Goal: Obtain resource: Download file/media

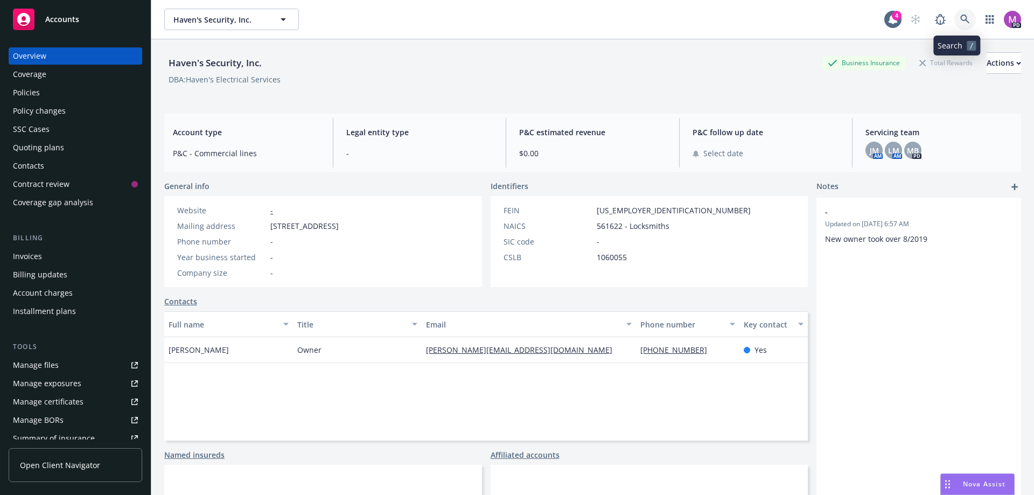
click at [954, 13] on link at bounding box center [965, 20] width 22 height 22
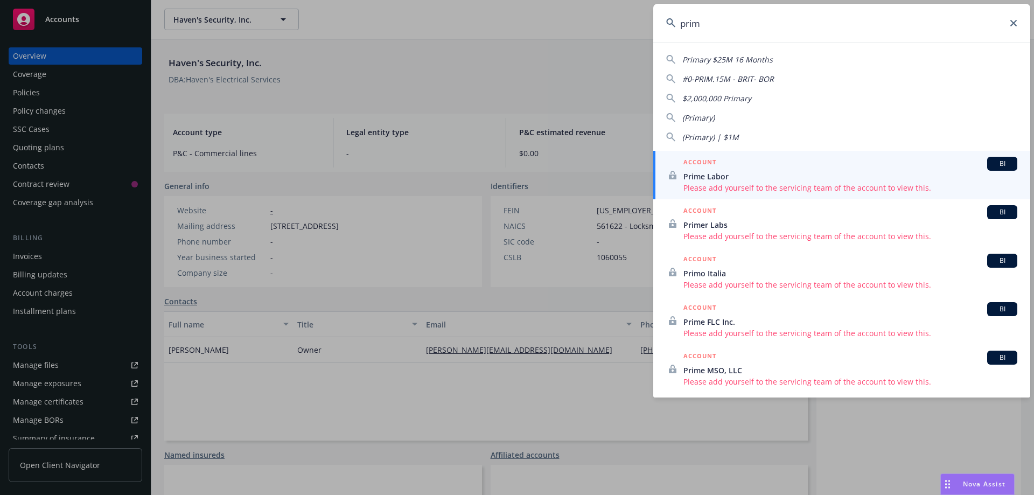
drag, startPoint x: 713, startPoint y: 19, endPoint x: 627, endPoint y: 32, distance: 87.1
click at [628, 31] on div "prim Primary $25M 16 Months #0-PRIM.15M - BRIT- BOR $2,000,000 Primary (Primary…" at bounding box center [517, 247] width 1034 height 495
type input "ayala"
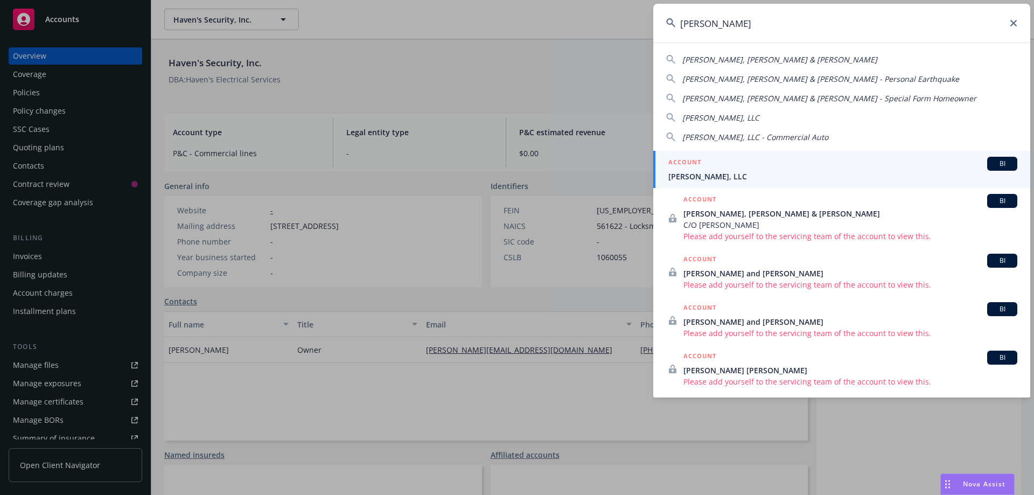
click at [703, 176] on span "[PERSON_NAME], LLC" at bounding box center [842, 176] width 349 height 11
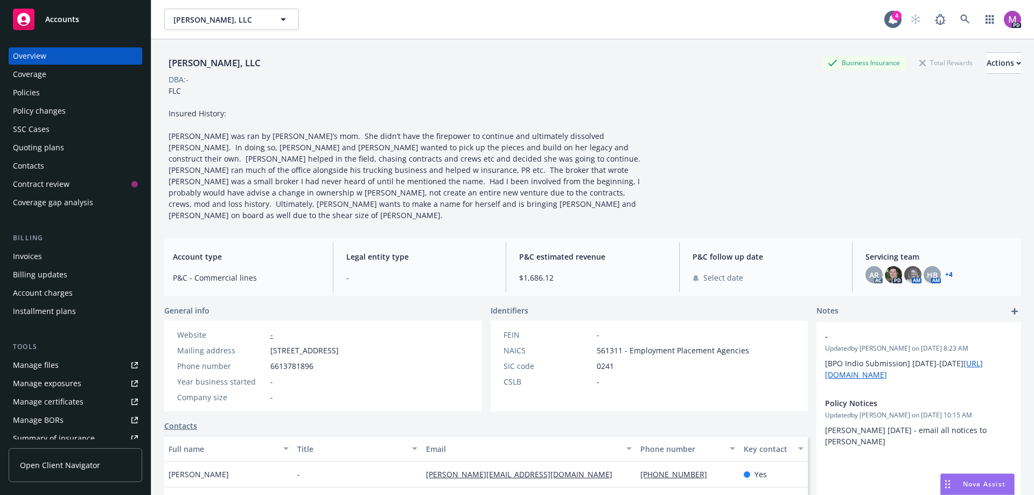
click at [31, 90] on div "Policies" at bounding box center [26, 92] width 27 height 17
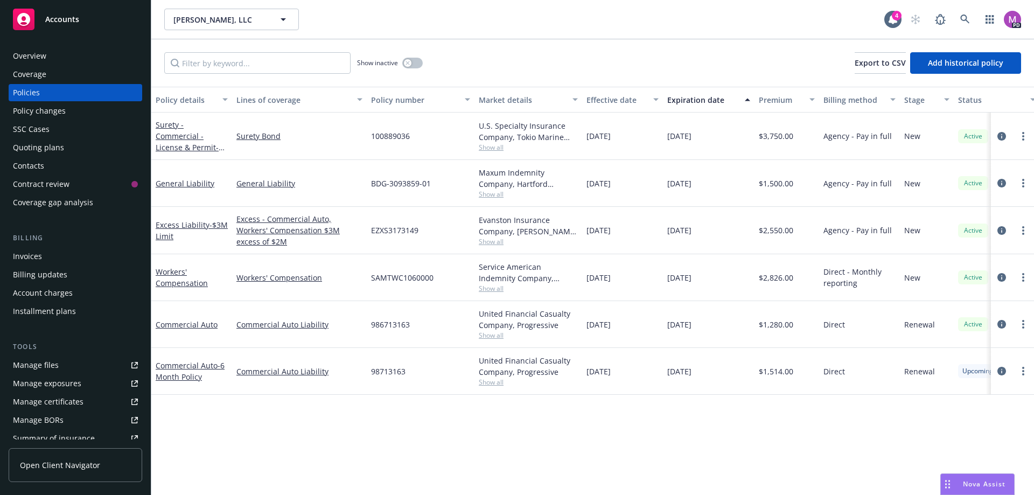
click at [496, 285] on span "Show all" at bounding box center [528, 288] width 99 height 9
click at [1023, 277] on icon "more" at bounding box center [1023, 277] width 2 height 9
click at [284, 272] on link "Workers' Compensation" at bounding box center [299, 277] width 126 height 11
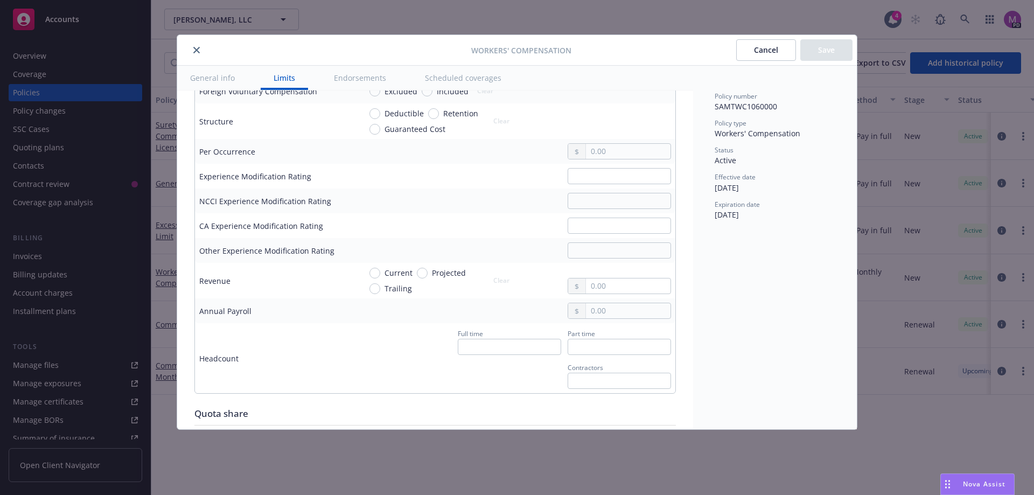
scroll to position [323, 0]
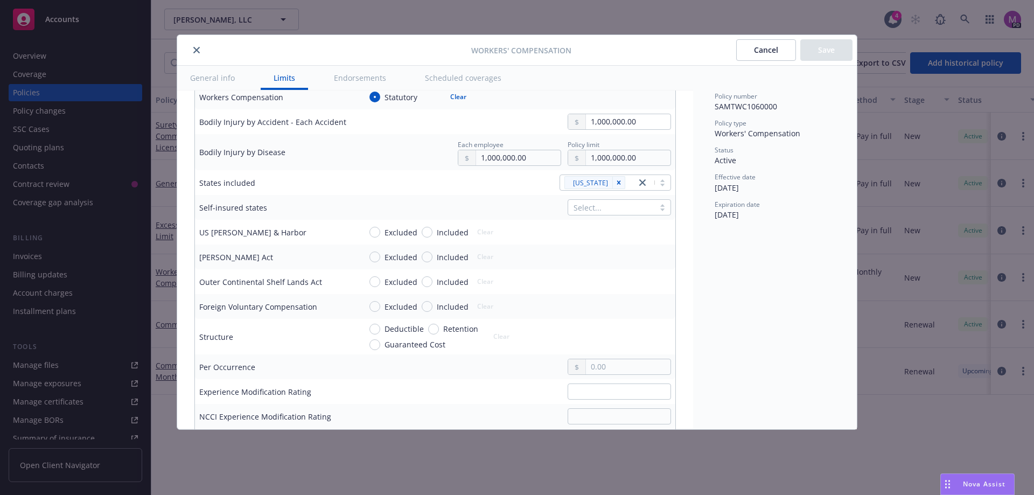
click at [197, 47] on icon "close" at bounding box center [196, 50] width 6 height 6
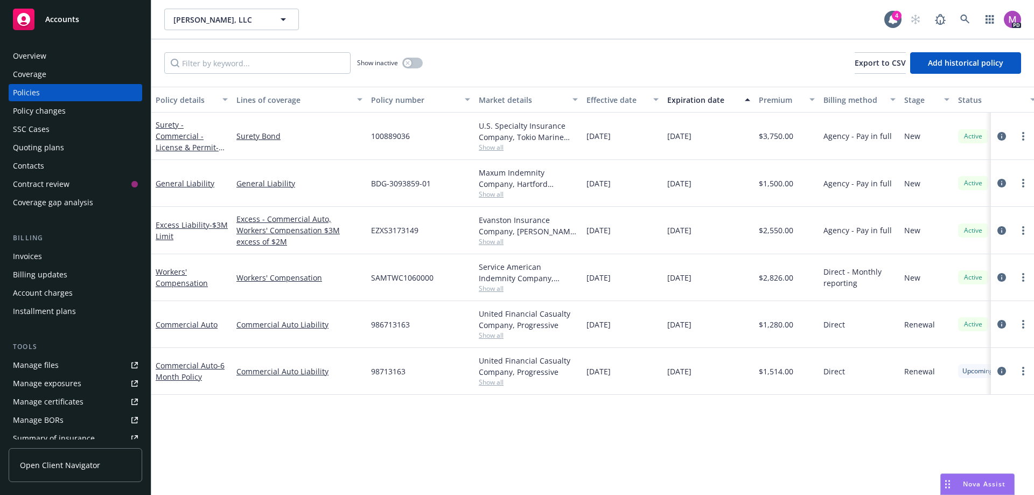
click at [53, 150] on div "Quoting plans" at bounding box center [38, 147] width 51 height 17
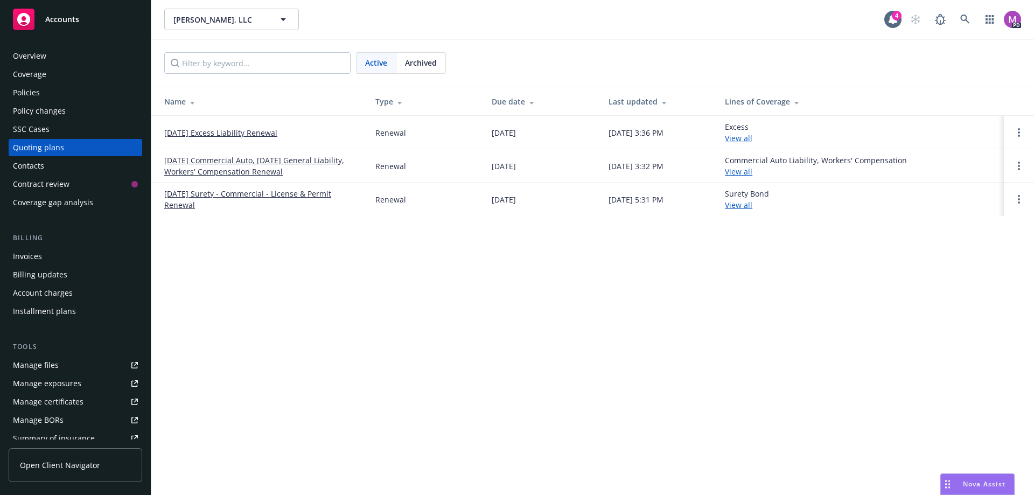
click at [225, 174] on link "09/12/25 Commercial Auto, 09/10/25 General Liability, Workers' Compensation Ren…" at bounding box center [261, 166] width 194 height 23
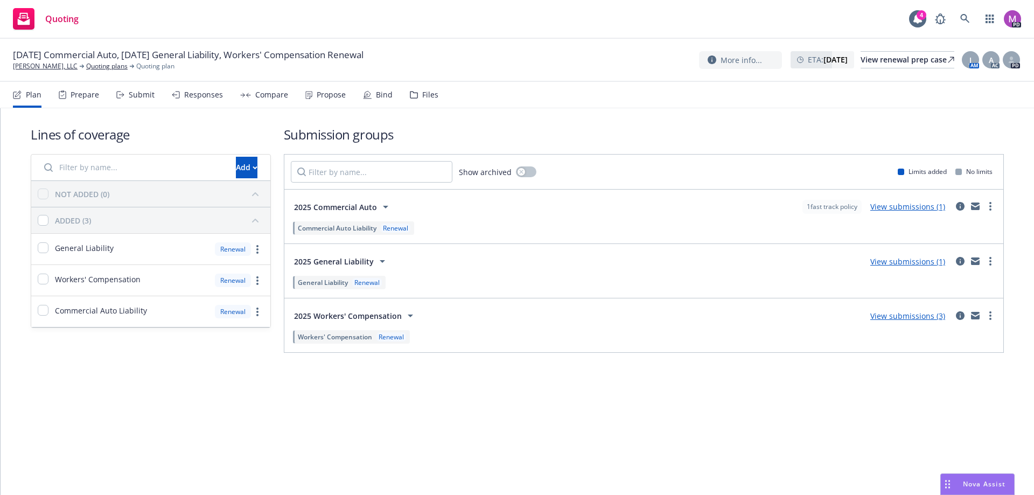
click at [131, 94] on div "Submit" at bounding box center [142, 94] width 26 height 9
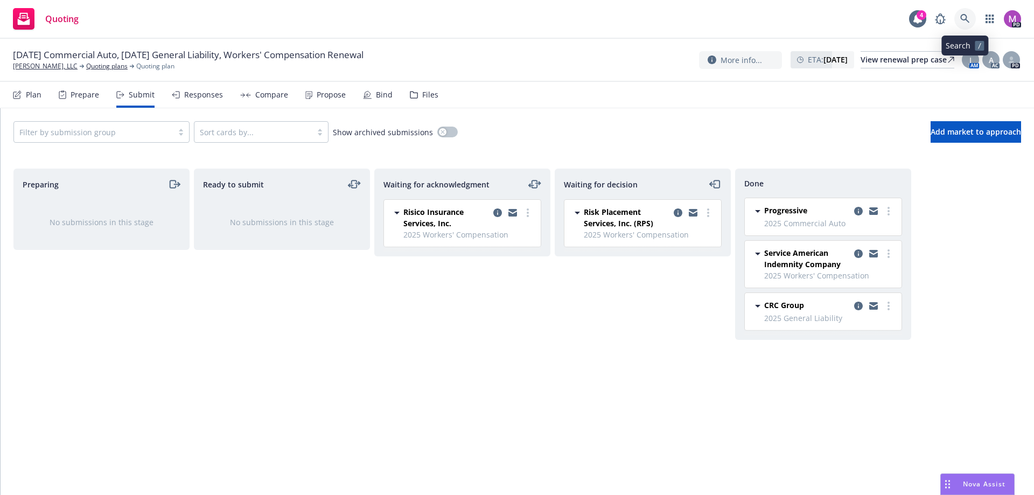
click at [967, 14] on icon at bounding box center [965, 19] width 10 height 10
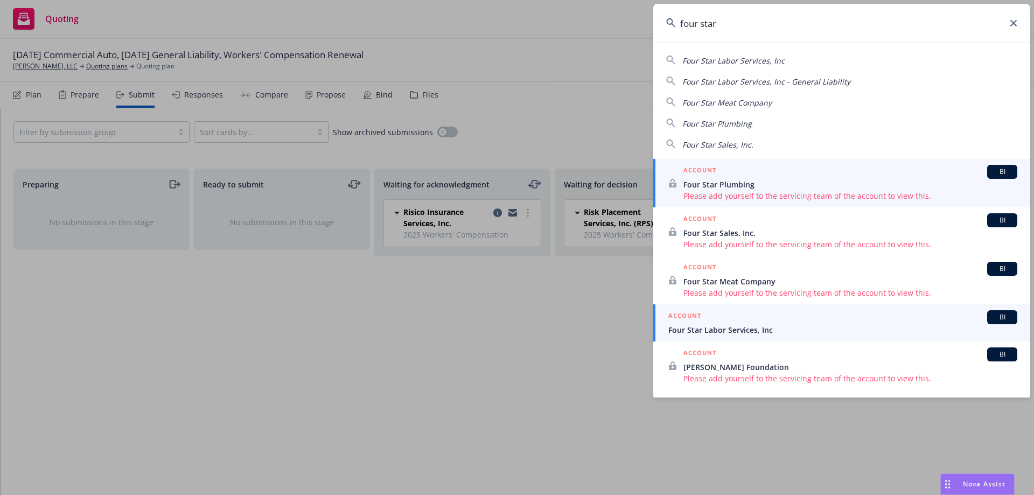
type input "four star"
click at [708, 324] on div "ACCOUNT BI" at bounding box center [842, 317] width 349 height 14
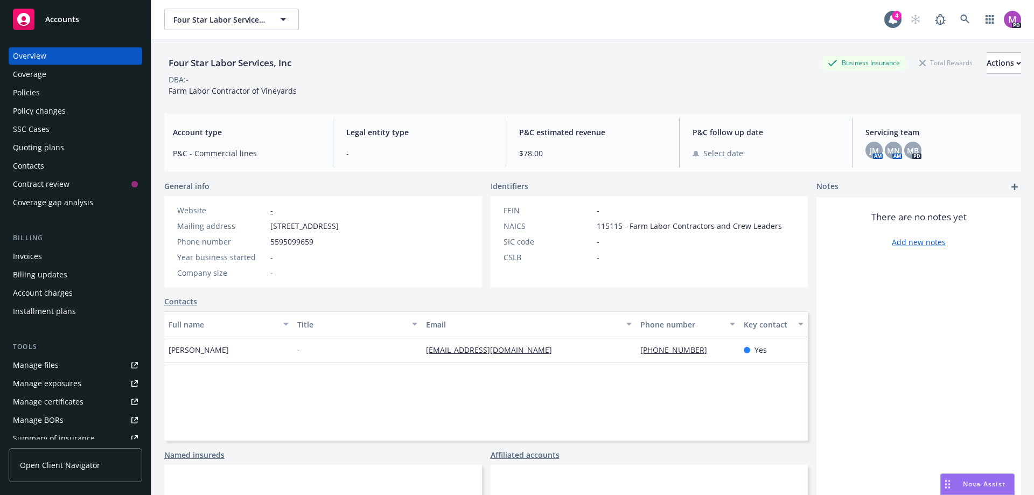
click at [25, 95] on div "Policies" at bounding box center [26, 92] width 27 height 17
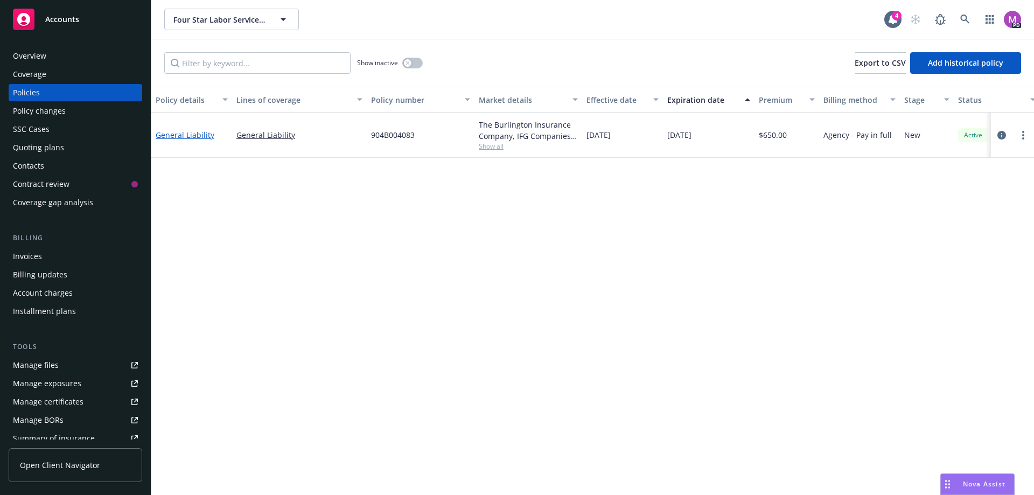
click at [196, 135] on link "General Liability" at bounding box center [185, 135] width 59 height 10
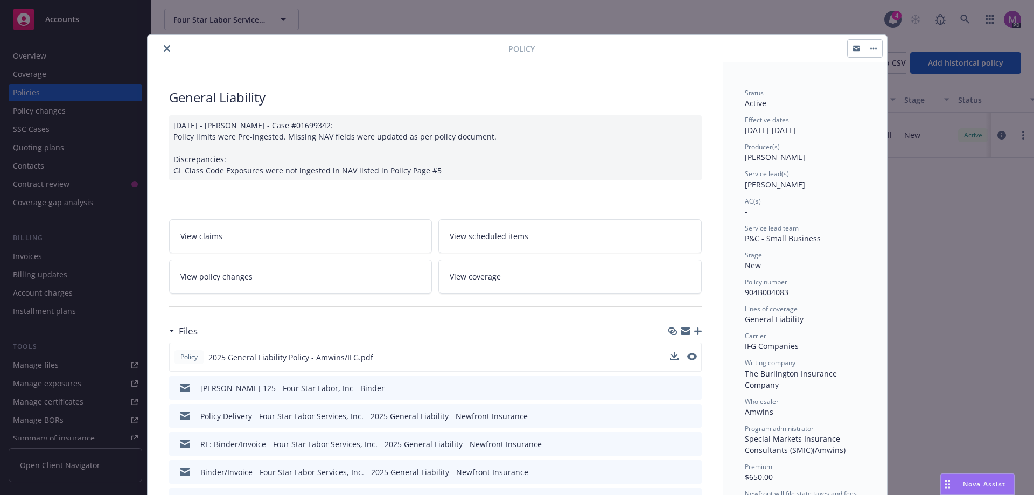
scroll to position [108, 0]
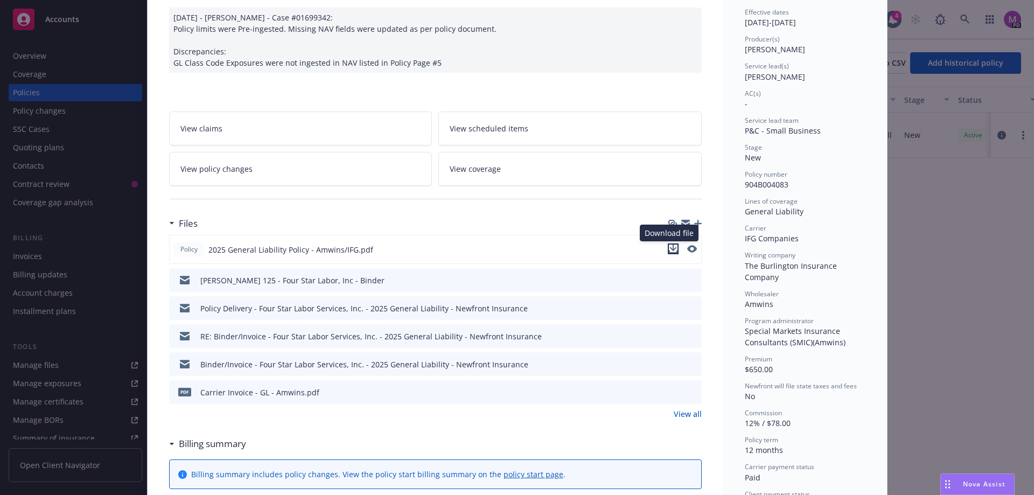
click at [669, 249] on icon "download file" at bounding box center [673, 248] width 9 height 9
click at [754, 92] on span "AC(s)" at bounding box center [753, 93] width 16 height 9
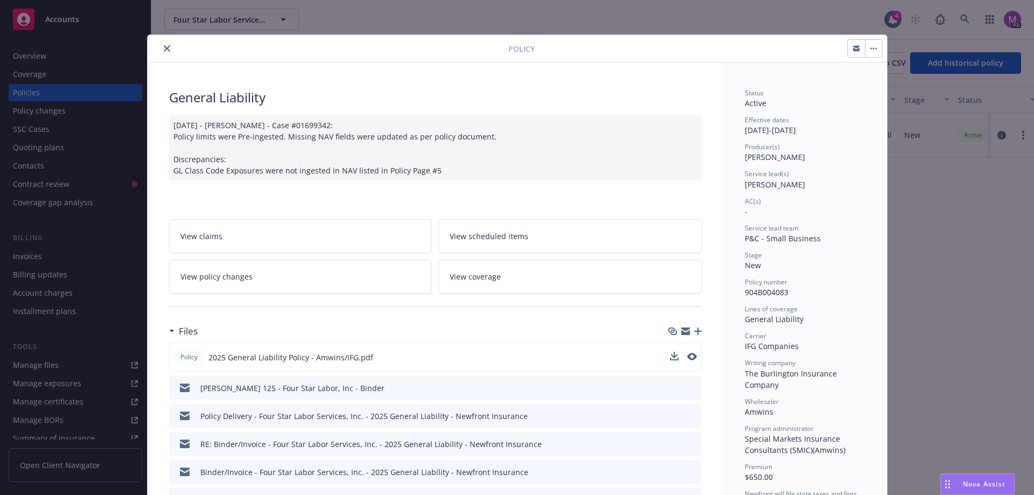
click at [161, 44] on button "close" at bounding box center [166, 48] width 13 height 13
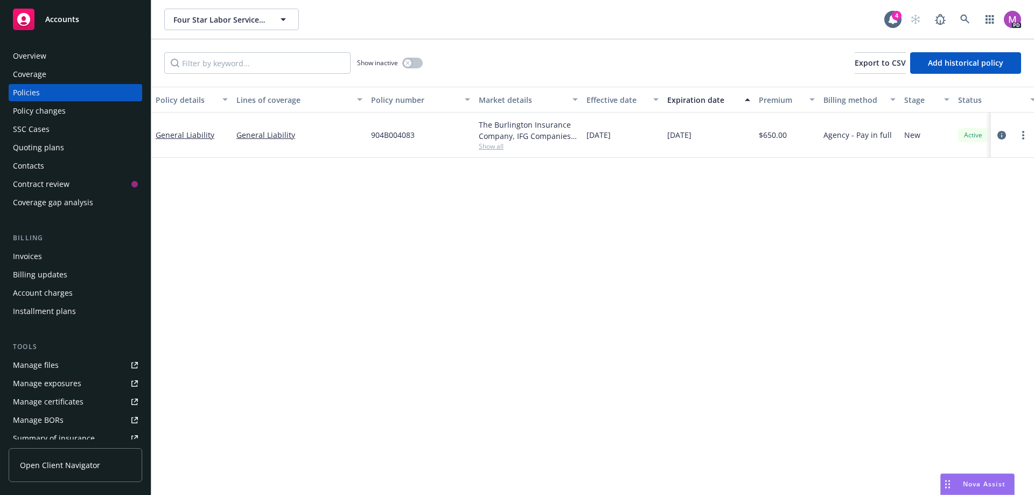
scroll to position [108, 0]
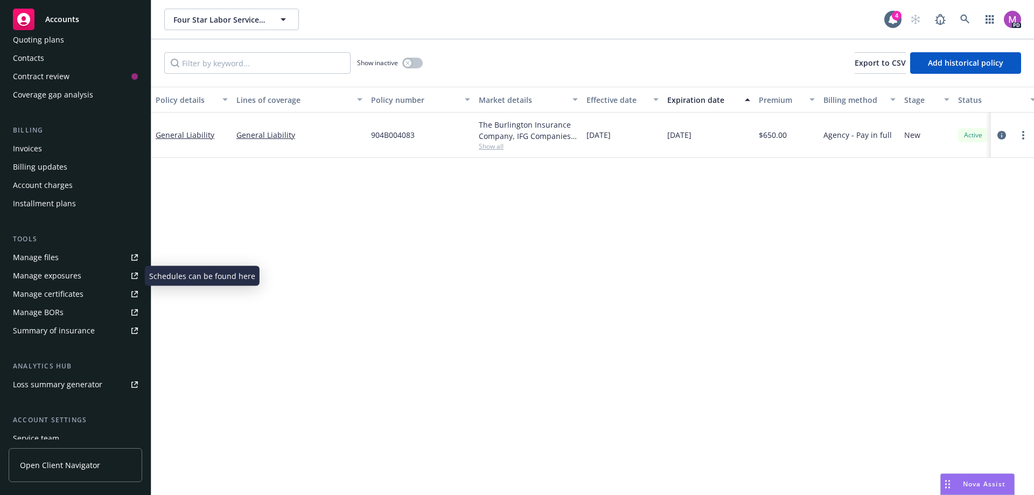
click at [34, 292] on div "Manage certificates" at bounding box center [48, 293] width 71 height 17
drag, startPoint x: 402, startPoint y: 131, endPoint x: 373, endPoint y: 128, distance: 29.3
click at [373, 128] on div "904B004083" at bounding box center [421, 135] width 108 height 45
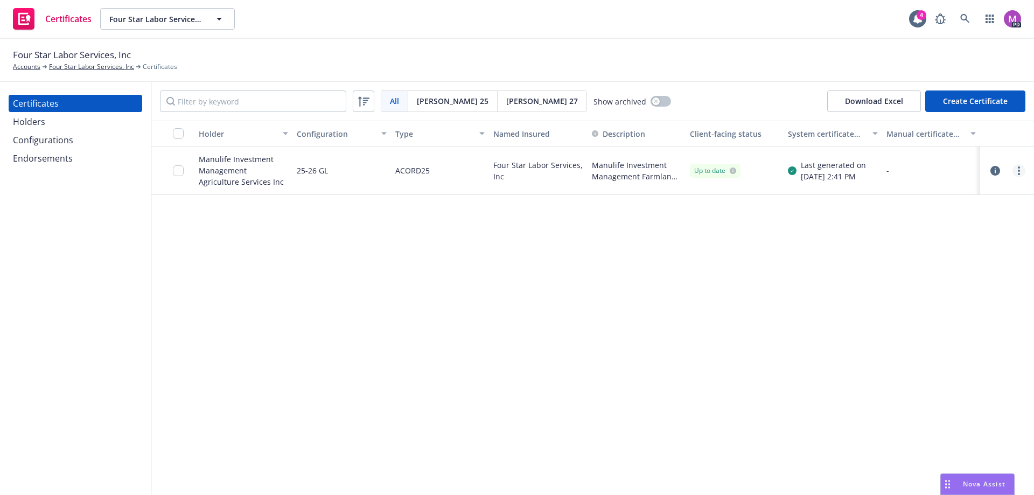
click at [1018, 167] on icon "more" at bounding box center [1019, 170] width 2 height 9
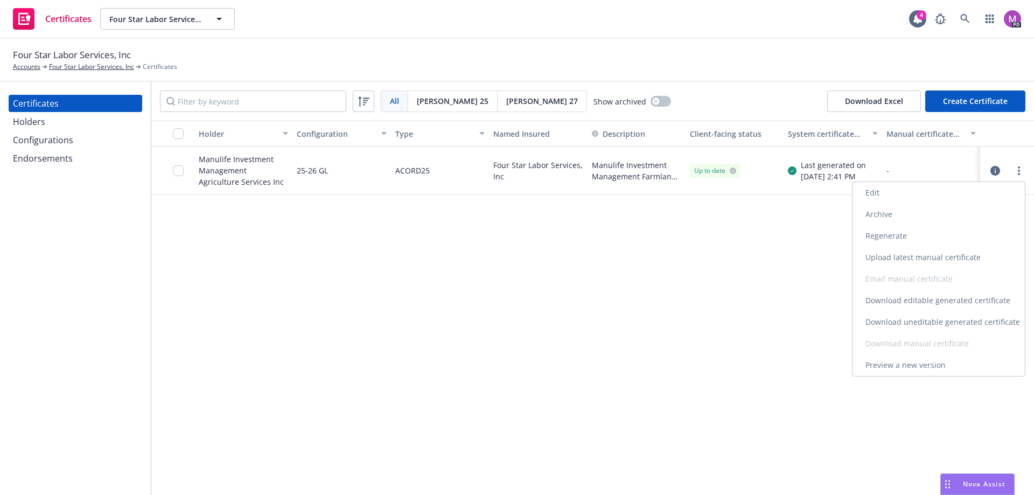
click at [879, 319] on link "Download uneditable generated certificate" at bounding box center [938, 322] width 172 height 22
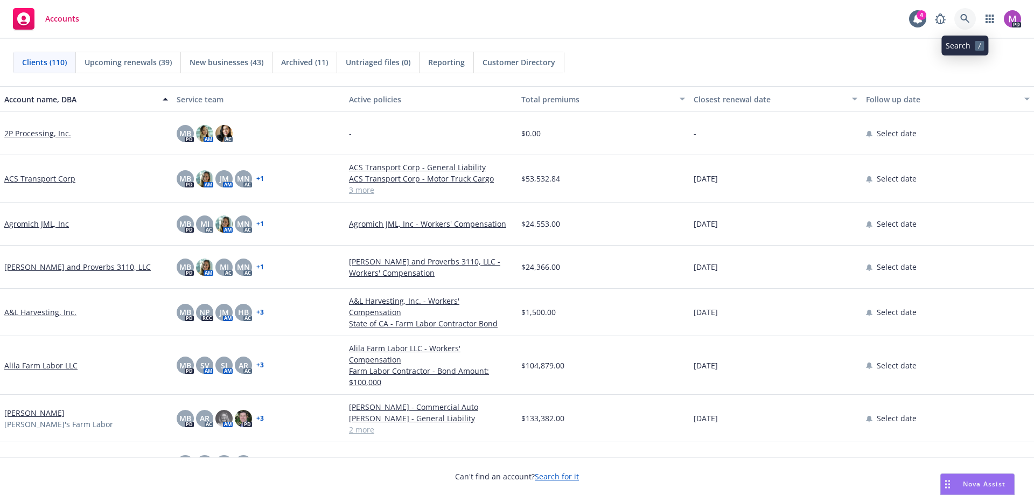
click at [964, 18] on icon at bounding box center [965, 19] width 10 height 10
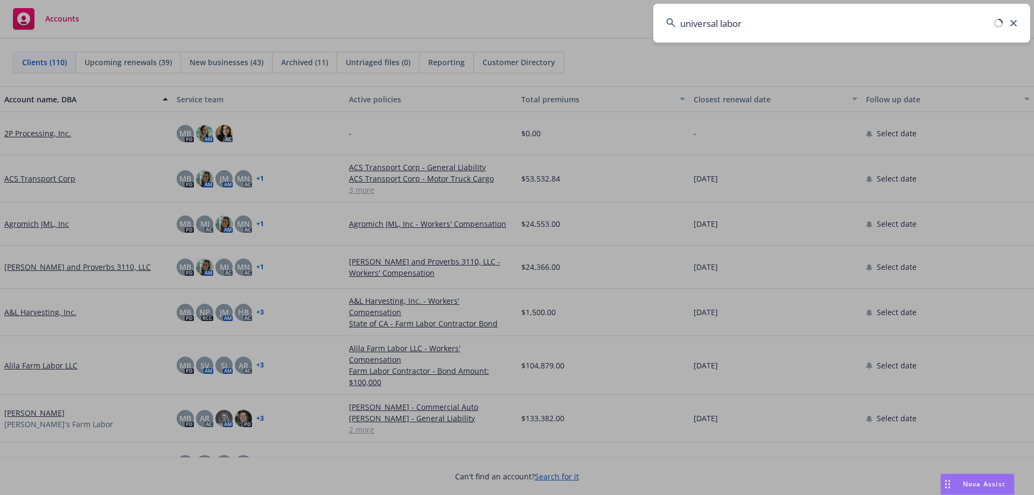
type input "universal labor"
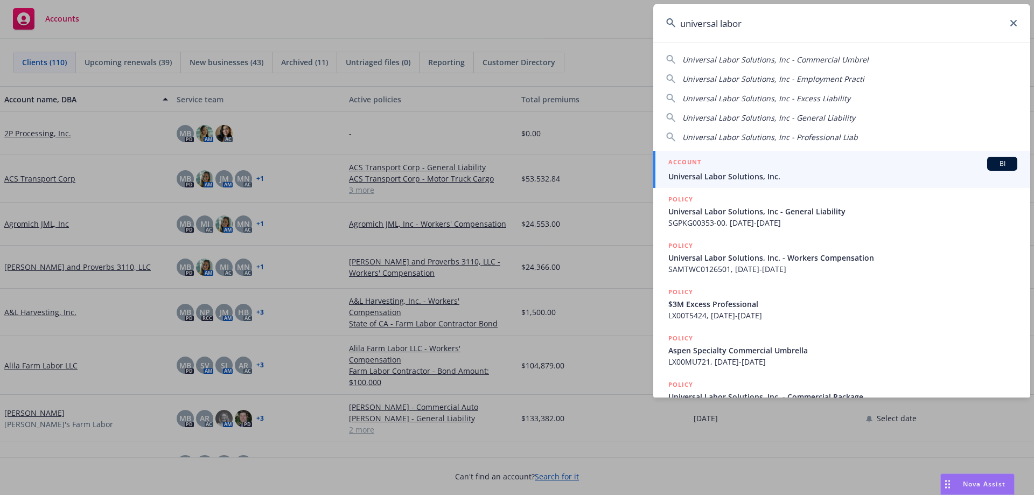
click at [680, 170] on div "ACCOUNT BI" at bounding box center [842, 164] width 349 height 14
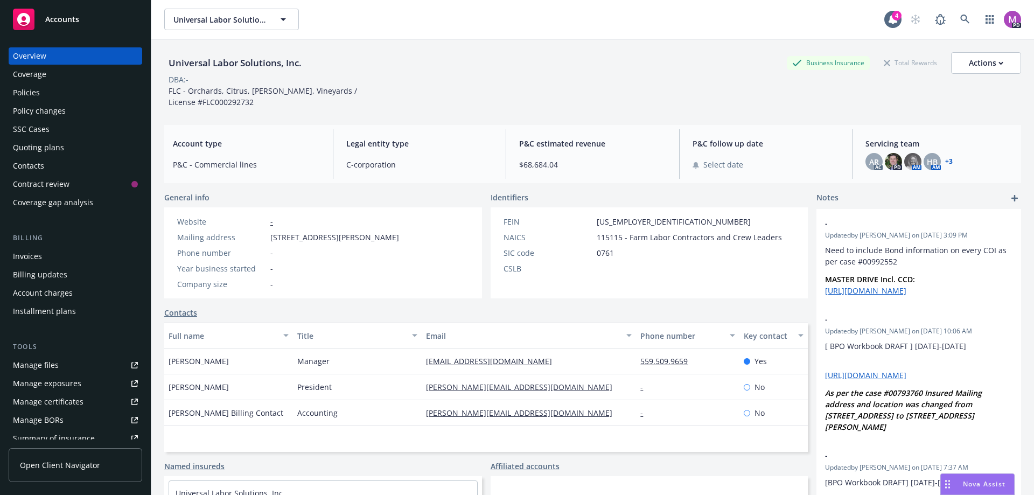
click at [16, 89] on div "Policies" at bounding box center [26, 92] width 27 height 17
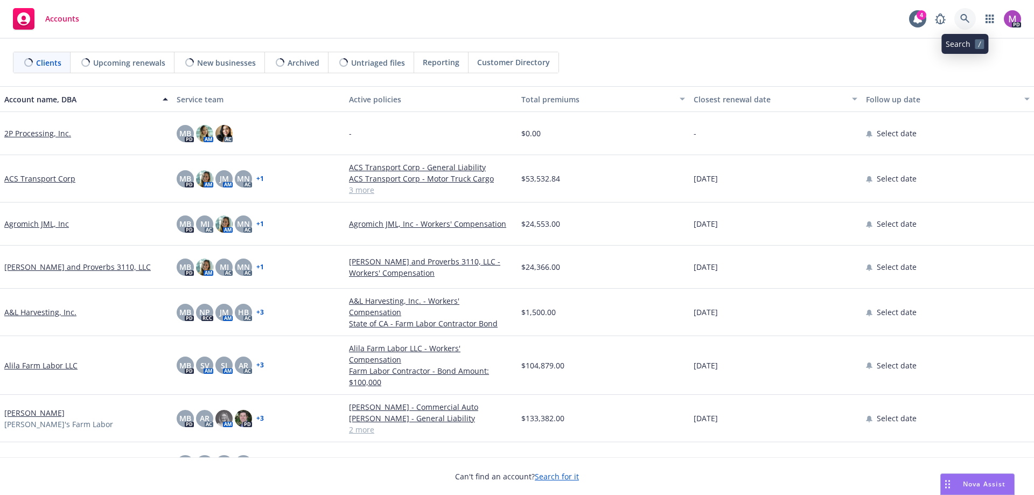
click at [970, 18] on link at bounding box center [965, 19] width 22 height 22
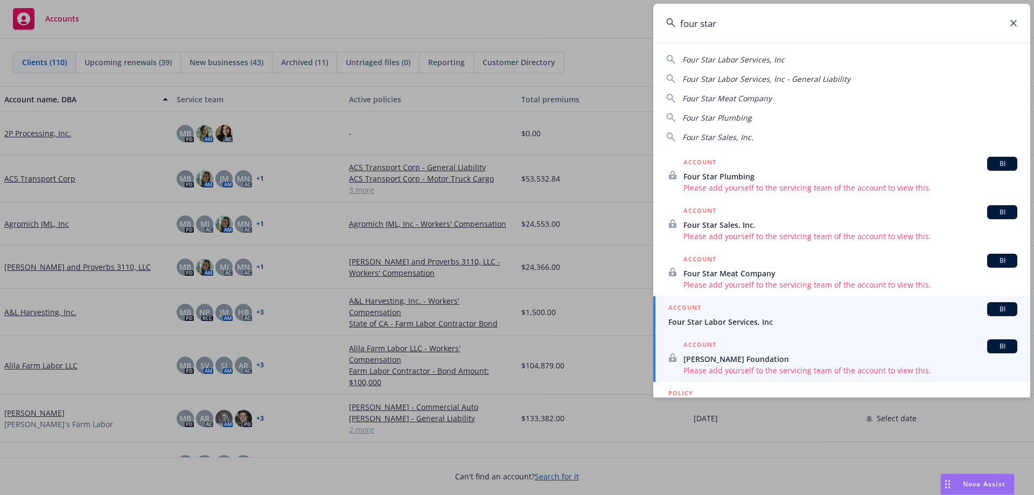
type input "four star"
click at [694, 323] on span "Four Star Labor Services, Inc" at bounding box center [842, 321] width 349 height 11
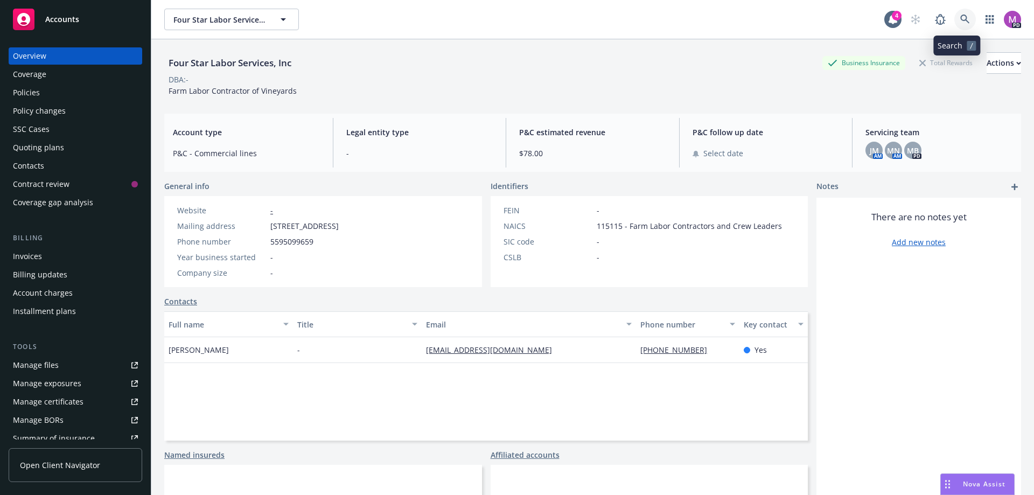
drag, startPoint x: 962, startPoint y: 20, endPoint x: 969, endPoint y: 11, distance: 11.9
click at [968, 12] on div "PD" at bounding box center [963, 20] width 116 height 22
click at [956, 13] on link at bounding box center [965, 20] width 22 height 22
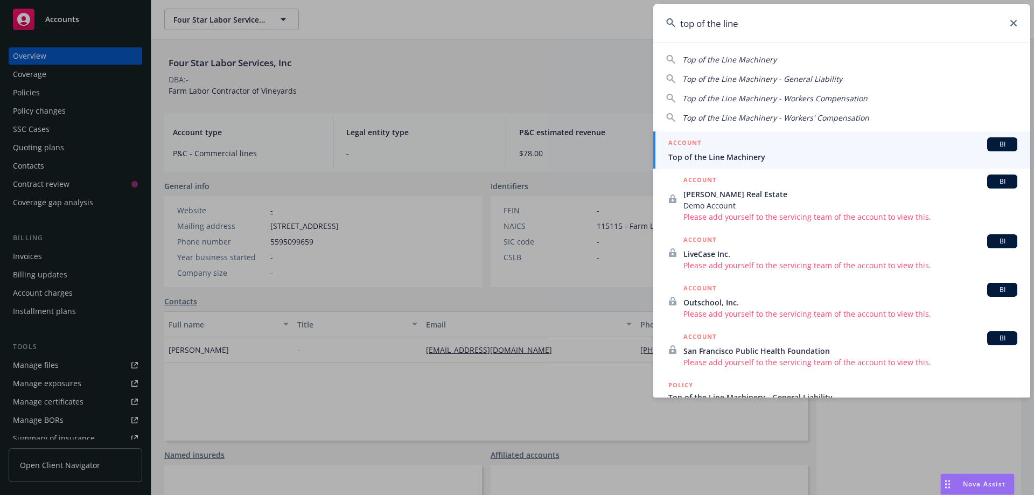
type input "top of the line"
click at [736, 150] on div "ACCOUNT BI" at bounding box center [842, 144] width 349 height 14
